Goal: Task Accomplishment & Management: Manage account settings

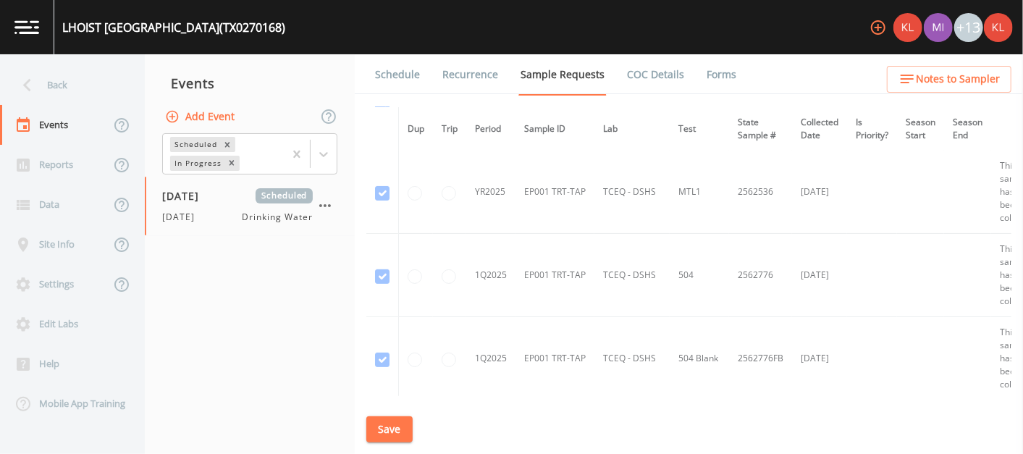
scroll to position [322, 0]
click at [395, 421] on button "Save" at bounding box center [389, 429] width 46 height 27
click at [408, 72] on link "Schedule" at bounding box center [397, 74] width 49 height 41
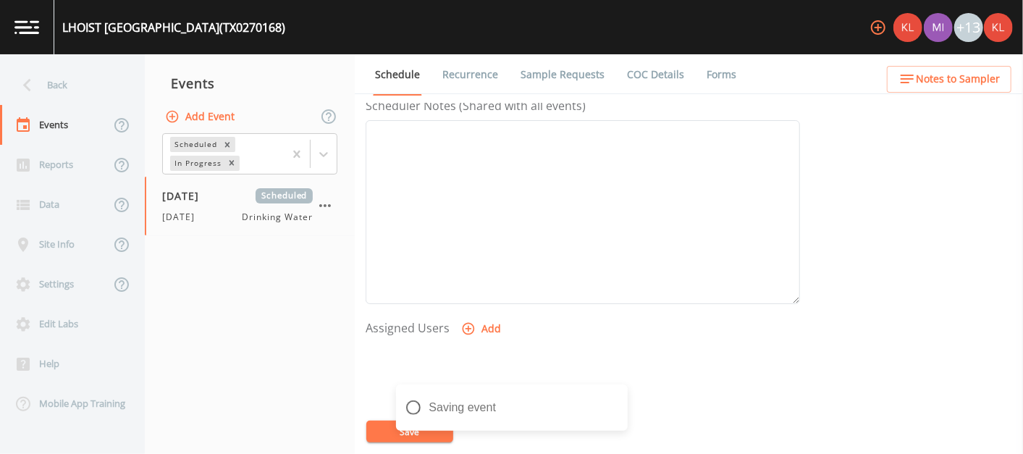
scroll to position [442, 0]
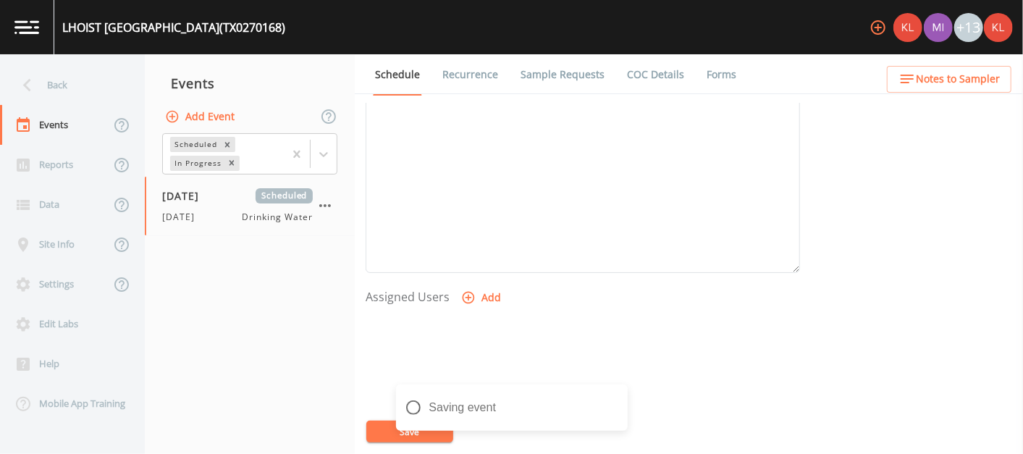
click at [476, 286] on button "Add" at bounding box center [482, 298] width 49 height 27
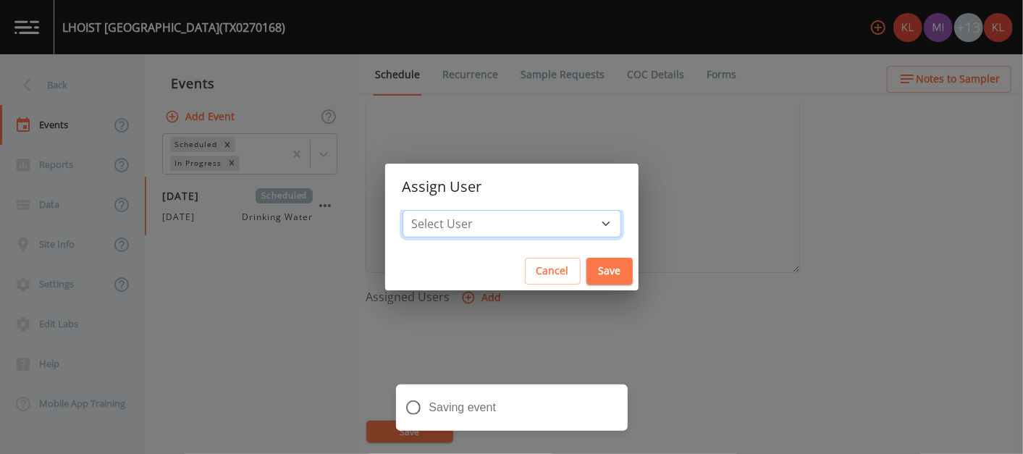
click at [524, 225] on select "Select User [PERSON_NAME] [PERSON_NAME] [PERSON_NAME] [PERSON_NAME] [PERSON_NAM…" at bounding box center [512, 224] width 219 height 28
select select "cc3a99b6-42a3-44aa-bed9-88599eb009c7"
click at [448, 210] on select "Select User [PERSON_NAME] [PERSON_NAME] [PERSON_NAME] [PERSON_NAME] [PERSON_NAM…" at bounding box center [512, 224] width 219 height 28
click at [587, 272] on button "Save" at bounding box center [610, 271] width 46 height 27
select select
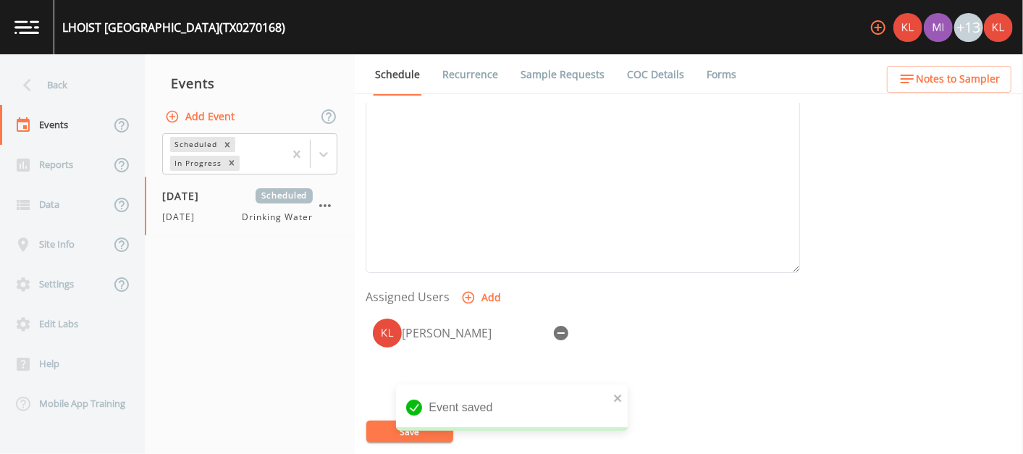
click at [378, 438] on button "Save" at bounding box center [409, 432] width 87 height 22
